Goal: Transaction & Acquisition: Purchase product/service

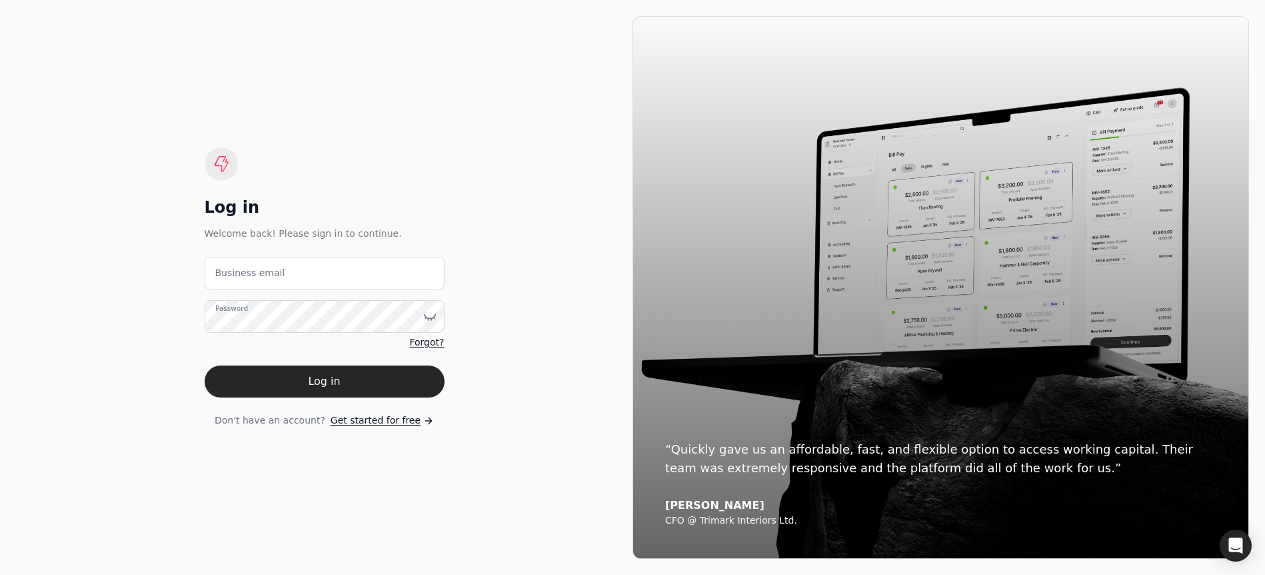
click at [271, 279] on label "Business email" at bounding box center [250, 273] width 70 height 14
click at [271, 279] on email "Business email" at bounding box center [325, 273] width 240 height 33
type email "[EMAIL_ADDRESS][DOMAIN_NAME]"
click at [205, 365] on button "Log in" at bounding box center [325, 381] width 240 height 32
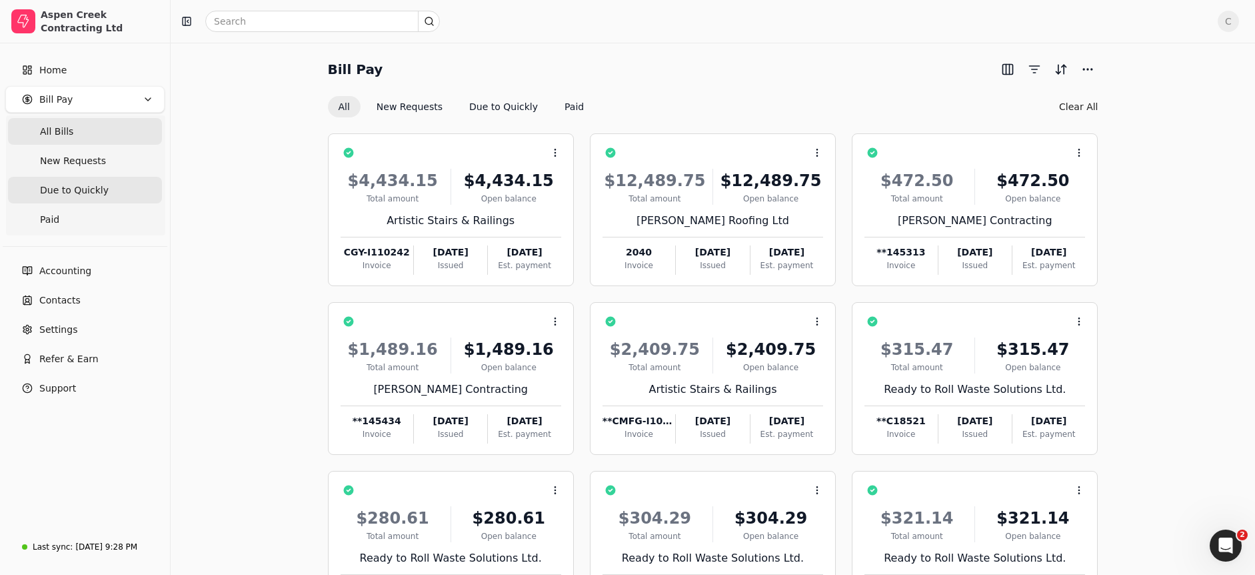
click at [91, 189] on span "Due to Quickly" at bounding box center [74, 190] width 69 height 14
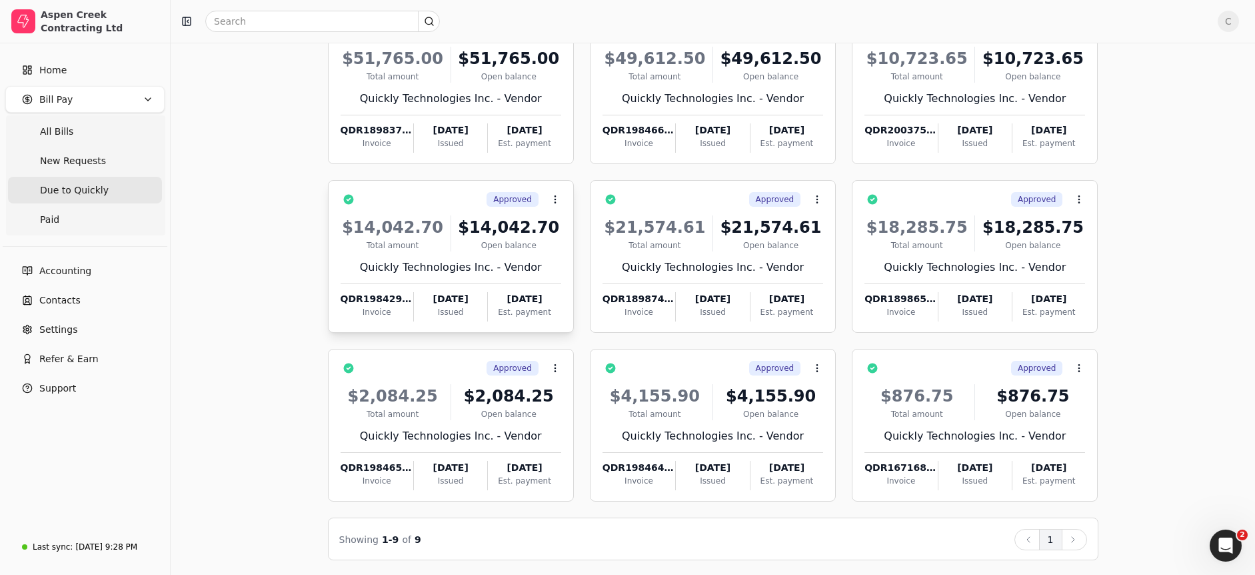
scroll to position [123, 0]
click at [943, 363] on div "Approved Context Menu Button" at bounding box center [984, 367] width 202 height 23
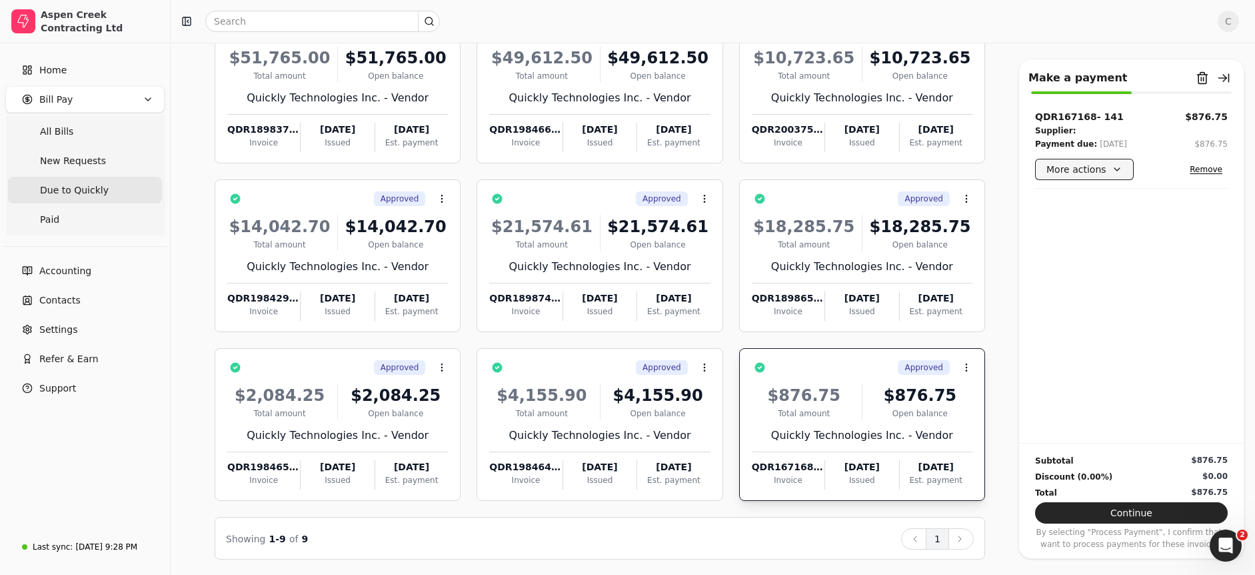
click at [1116, 169] on button "More actions" at bounding box center [1084, 169] width 99 height 21
click at [1102, 297] on div "QDR167168- 141 $876.75 Supplier: Payment due: [DATE] $876.75 More actions Remove" at bounding box center [1131, 276] width 225 height 333
click at [1146, 509] on button "Continue" at bounding box center [1131, 512] width 193 height 21
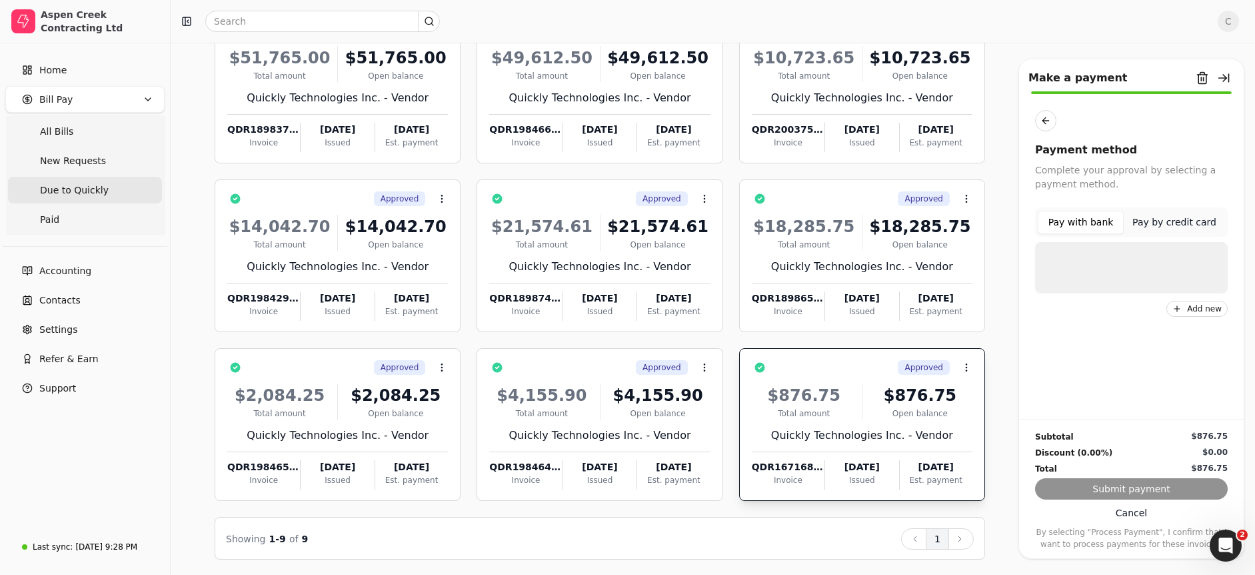
click at [1097, 226] on button "Pay with bank" at bounding box center [1081, 222] width 86 height 23
click at [1109, 490] on div "Subtotal $876.75 Discount (0.00%) $0.00 Total $876.75 Submit payment Cancel By …" at bounding box center [1131, 484] width 225 height 131
click at [1088, 272] on p "•••6890" at bounding box center [1120, 274] width 79 height 14
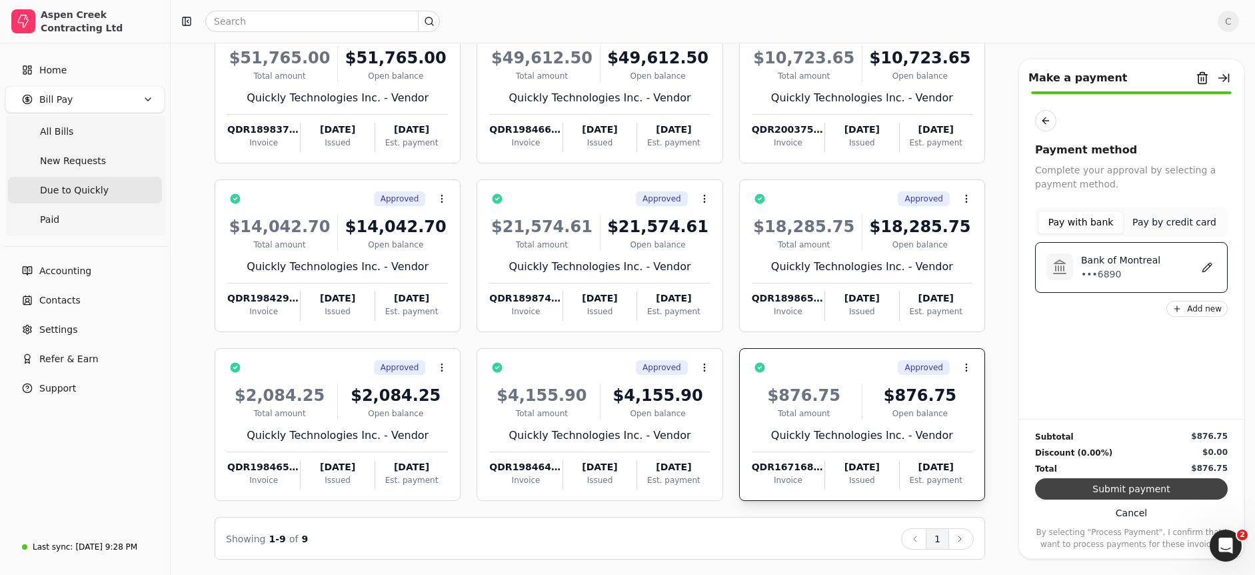
click at [1131, 478] on div "Subtotal $876.75 Discount (0.00%) $0.00 Total $876.75 Submit payment Cancel By …" at bounding box center [1131, 484] width 225 height 131
click at [1134, 485] on button "Submit payment" at bounding box center [1131, 488] width 193 height 21
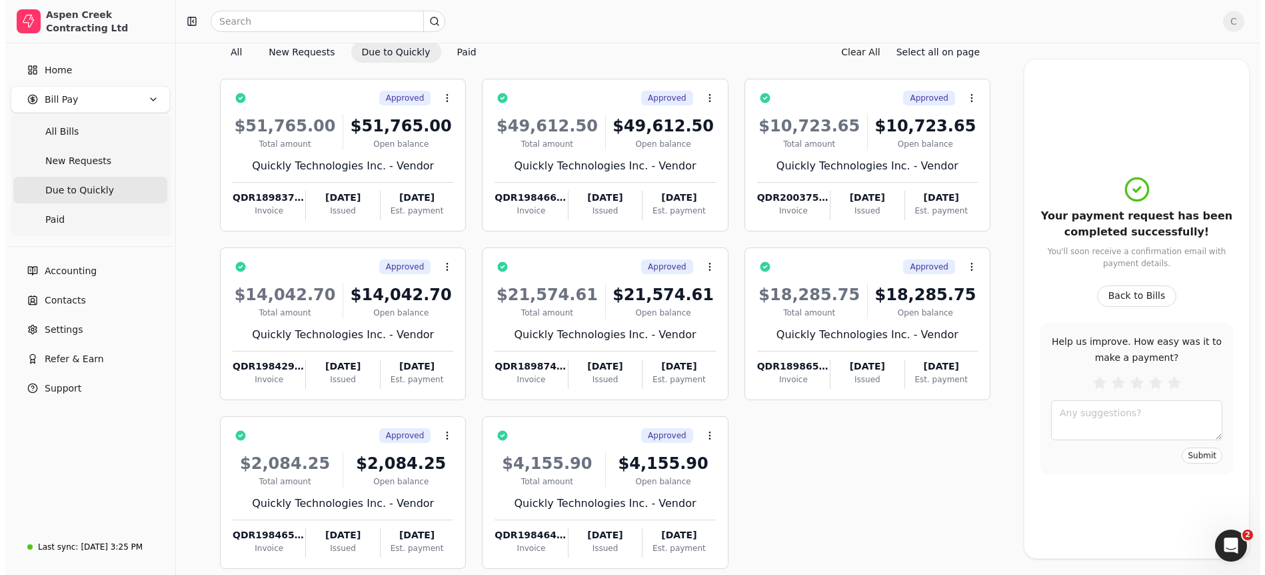
scroll to position [0, 0]
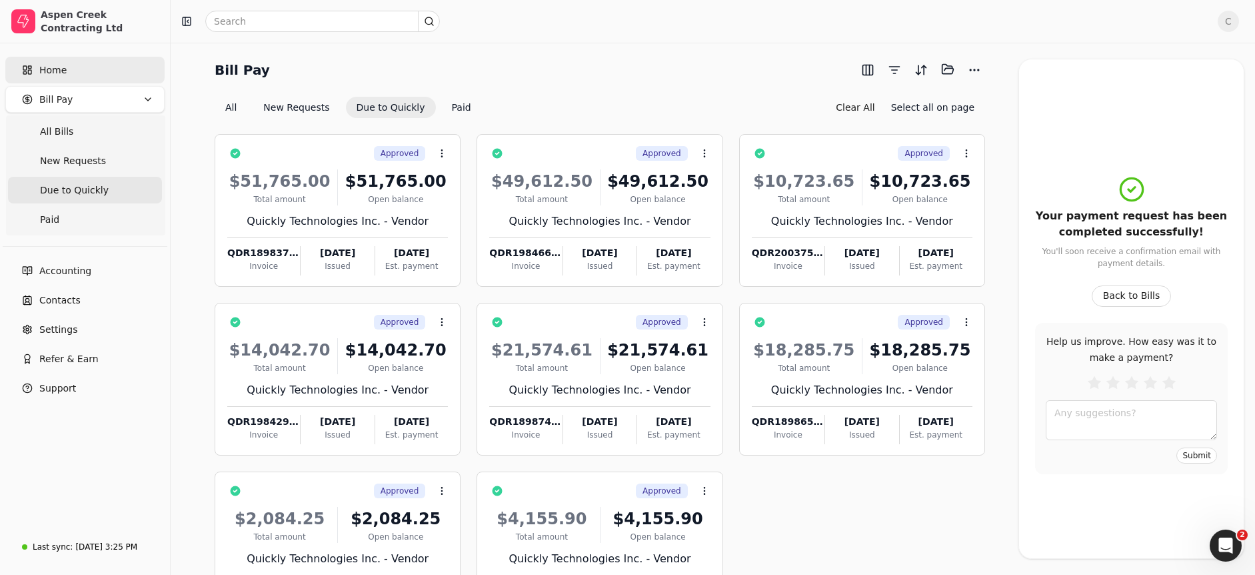
click at [73, 71] on link "Home" at bounding box center [84, 70] width 159 height 27
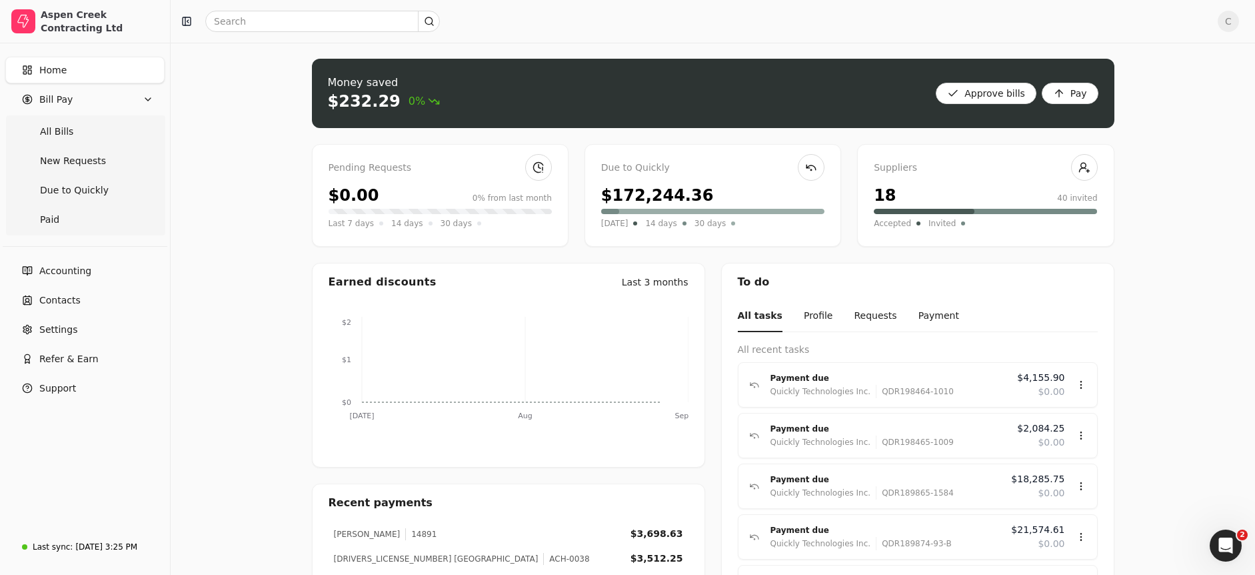
click at [1239, 23] on span "C" at bounding box center [1228, 21] width 21 height 21
click at [1136, 97] on span "Sign Out" at bounding box center [1146, 100] width 40 height 14
